Goal: Information Seeking & Learning: Learn about a topic

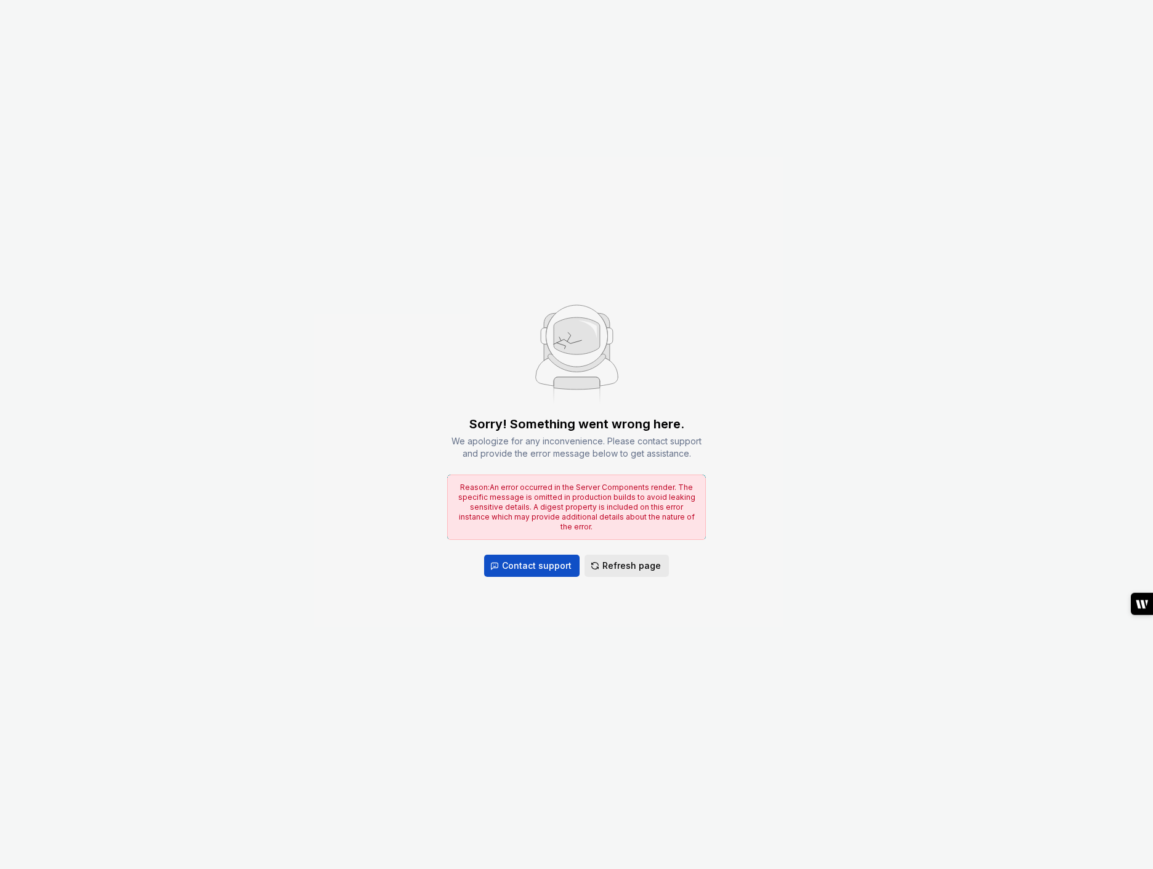
click at [634, 562] on span "Refresh page" at bounding box center [632, 565] width 59 height 12
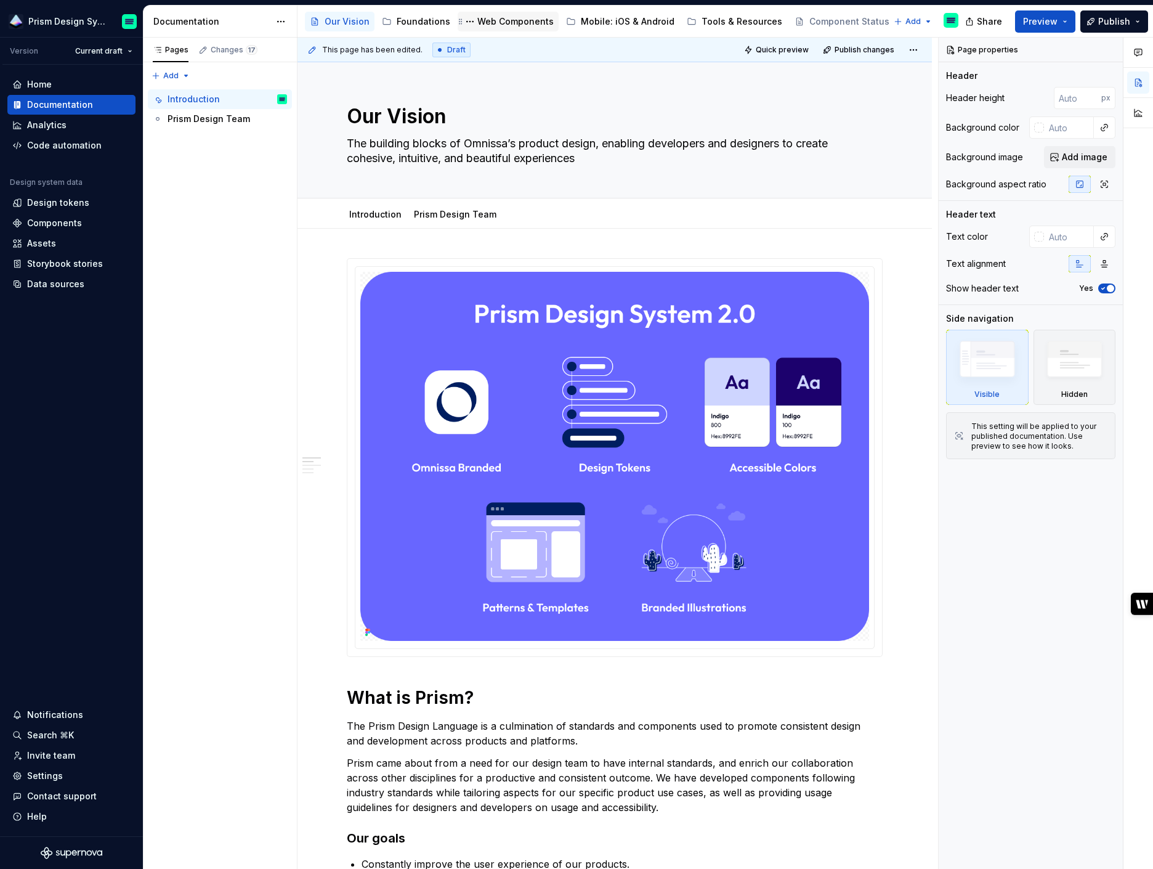
click at [514, 24] on div "Web Components" at bounding box center [516, 21] width 76 height 12
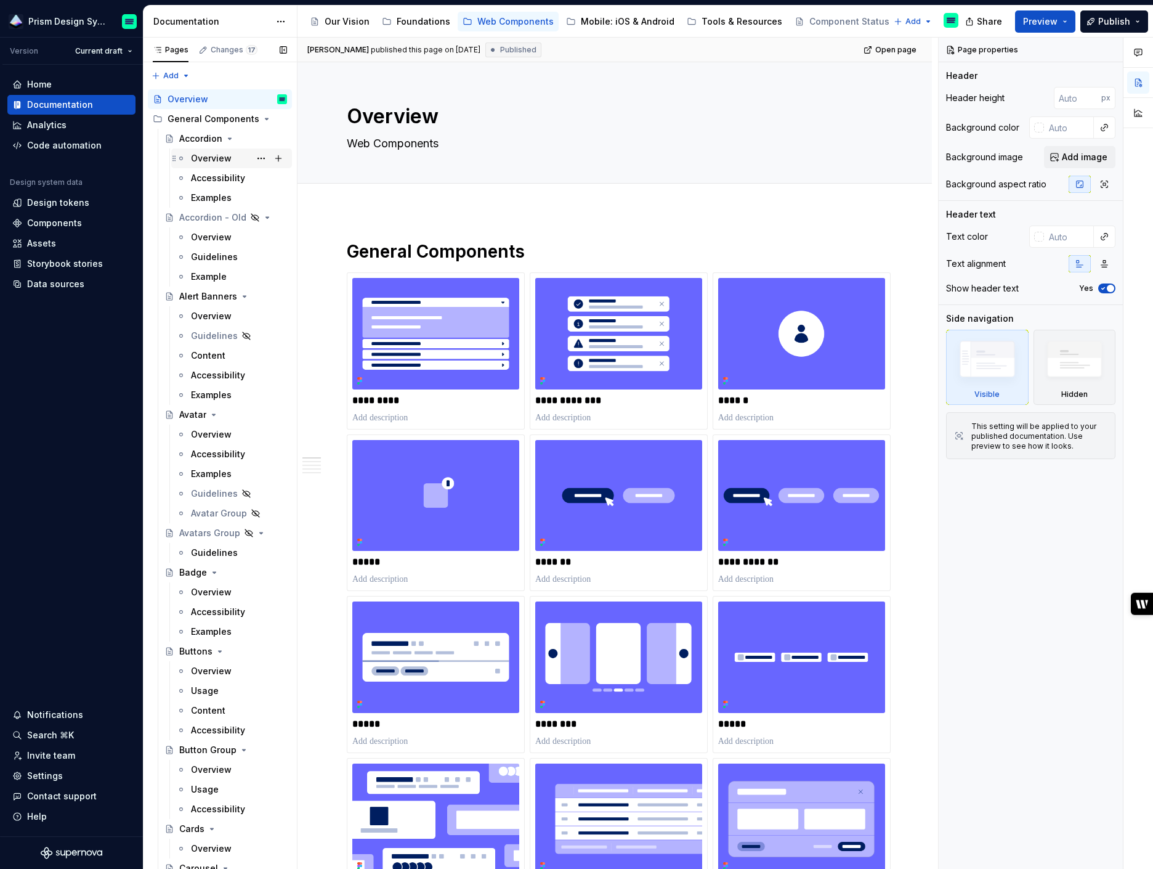
click at [211, 158] on div "Overview" at bounding box center [211, 158] width 41 height 12
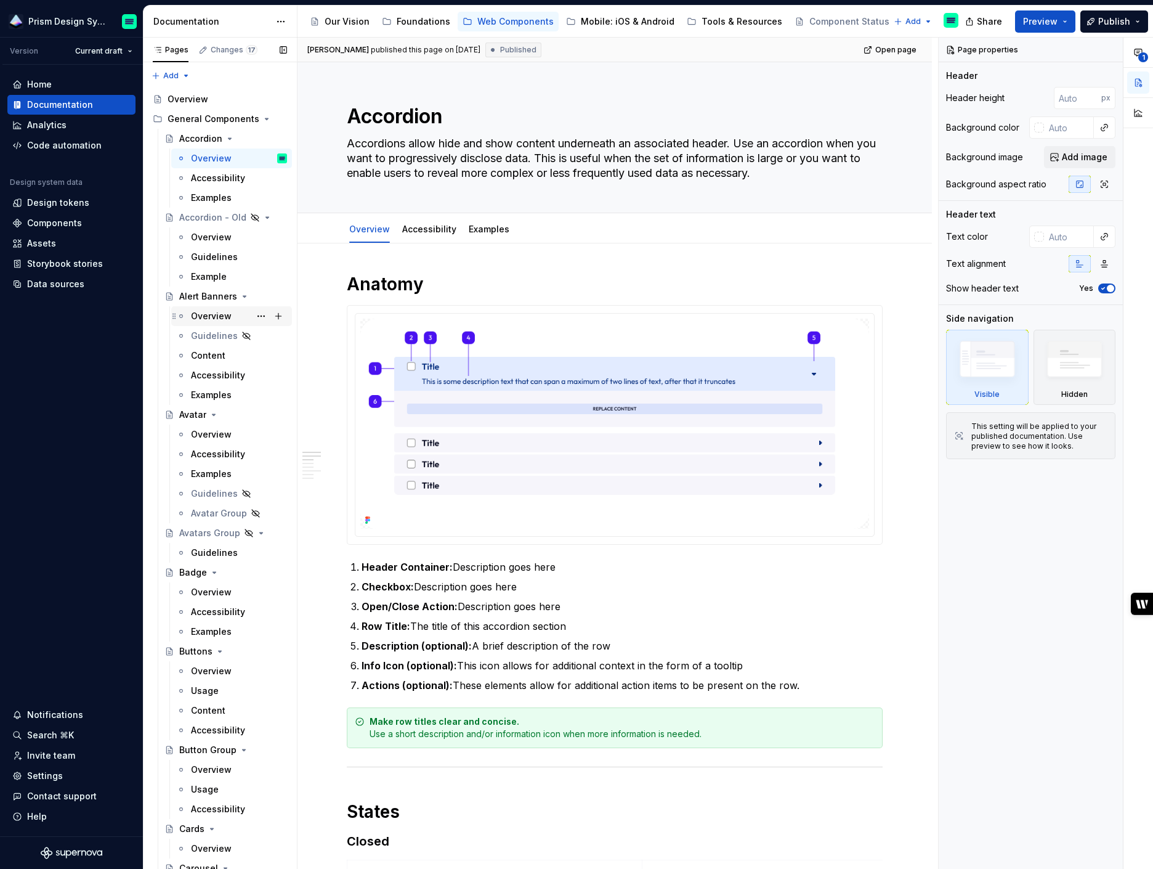
click at [208, 314] on div "Overview" at bounding box center [211, 316] width 41 height 12
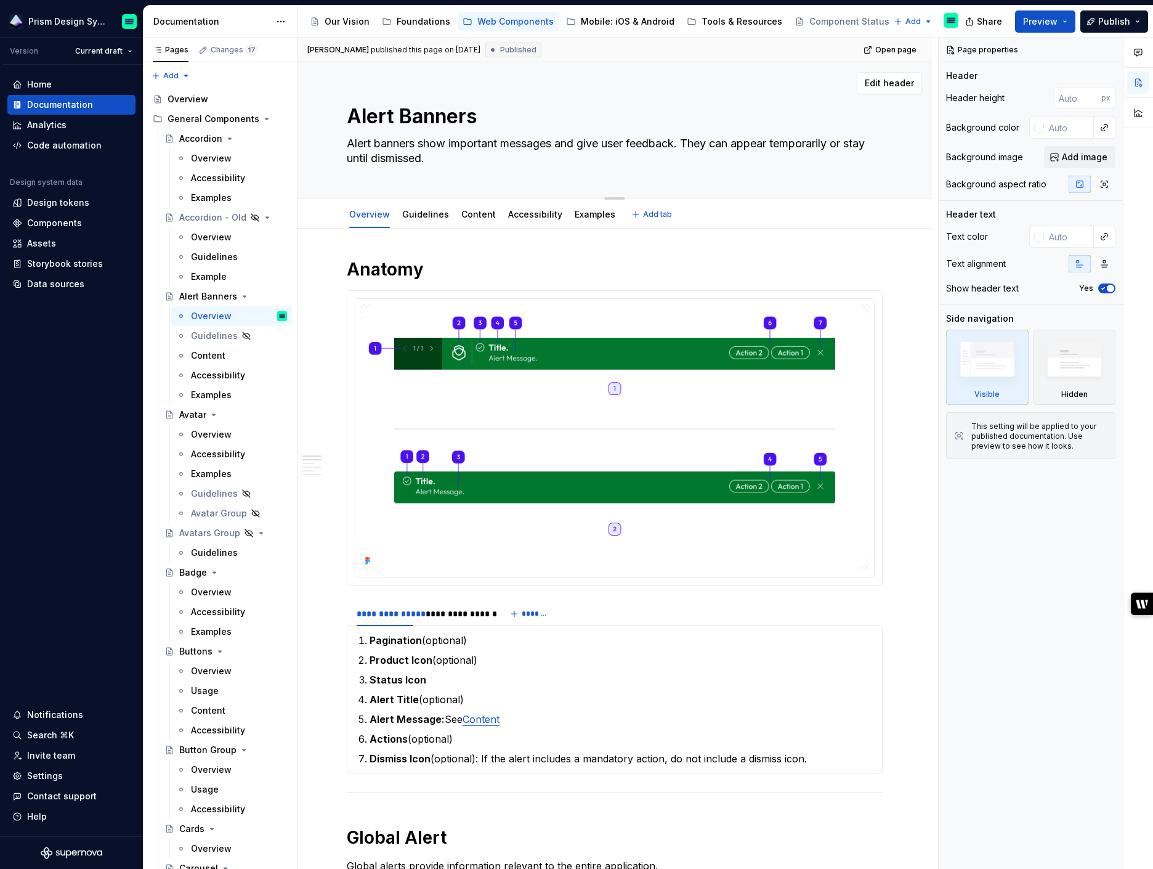
click at [367, 144] on textarea "Alert banners show important messages and give user feedback. They can appear t…" at bounding box center [612, 151] width 536 height 35
type textarea "*"
